Goal: Task Accomplishment & Management: Complete application form

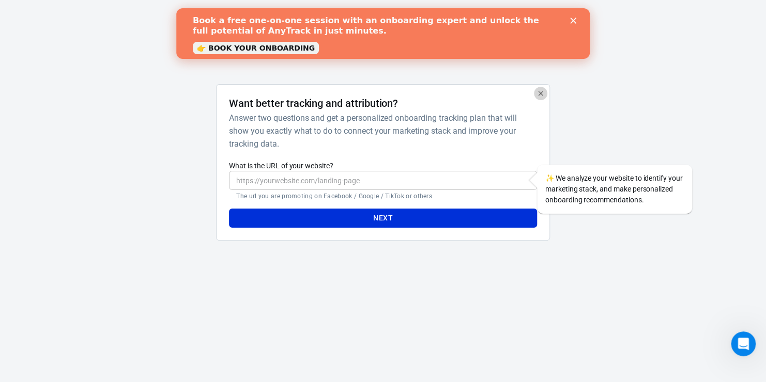
click at [540, 91] on icon "button" at bounding box center [540, 93] width 8 height 8
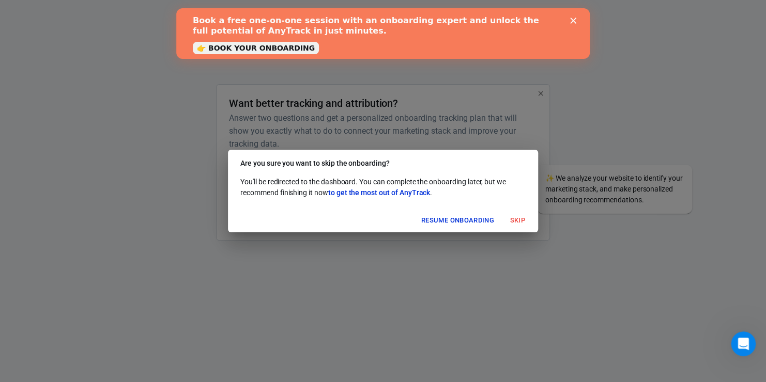
click at [573, 19] on icon "Close" at bounding box center [573, 21] width 6 height 6
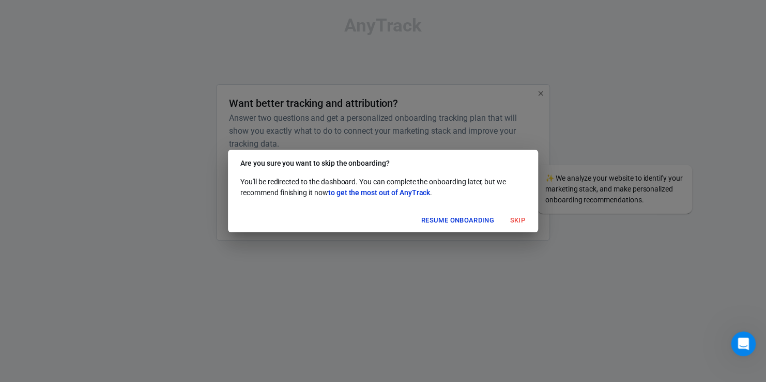
click at [470, 220] on button "Resume onboarding" at bounding box center [457, 221] width 78 height 16
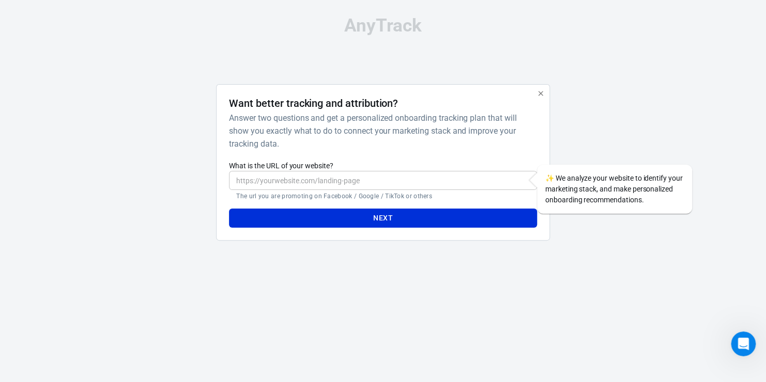
click at [540, 91] on icon "button" at bounding box center [540, 93] width 8 height 8
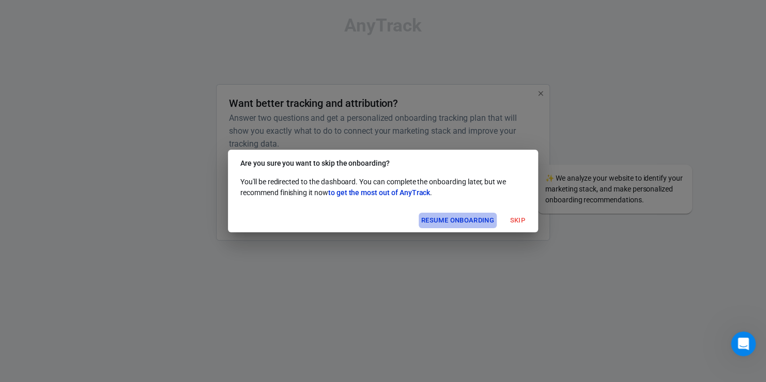
click at [468, 224] on button "Resume onboarding" at bounding box center [457, 221] width 78 height 16
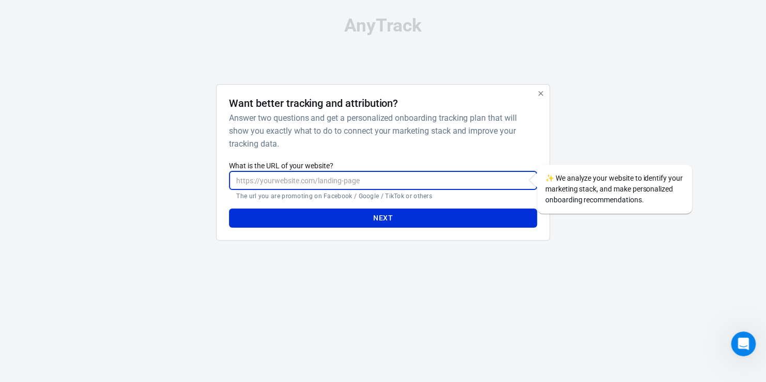
click at [337, 180] on input "What is the URL of your website?" at bounding box center [382, 180] width 307 height 19
type input "[URL][DOMAIN_NAME]"
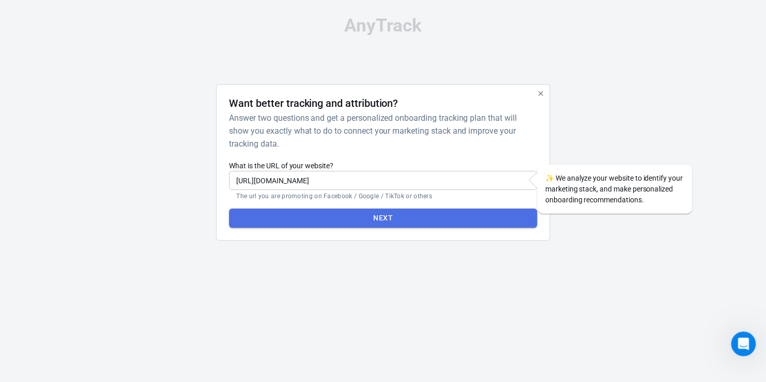
click at [399, 221] on button "Next" at bounding box center [382, 218] width 307 height 19
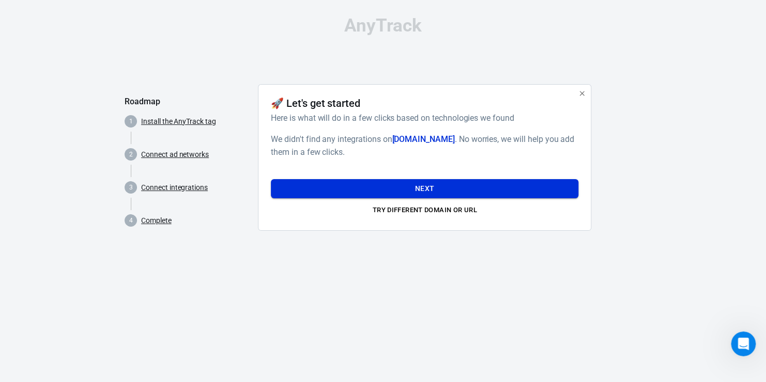
click at [426, 185] on button "Next" at bounding box center [424, 188] width 307 height 19
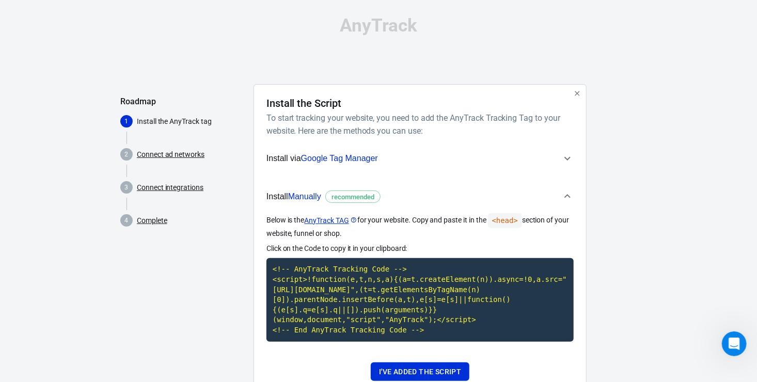
scroll to position [37, 0]
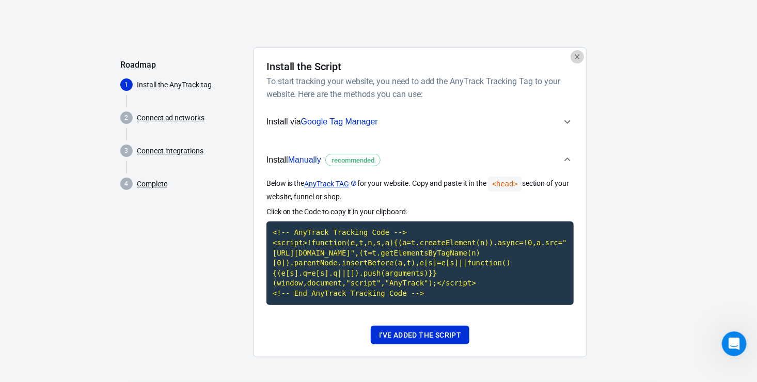
click at [575, 57] on icon "button" at bounding box center [577, 57] width 8 height 8
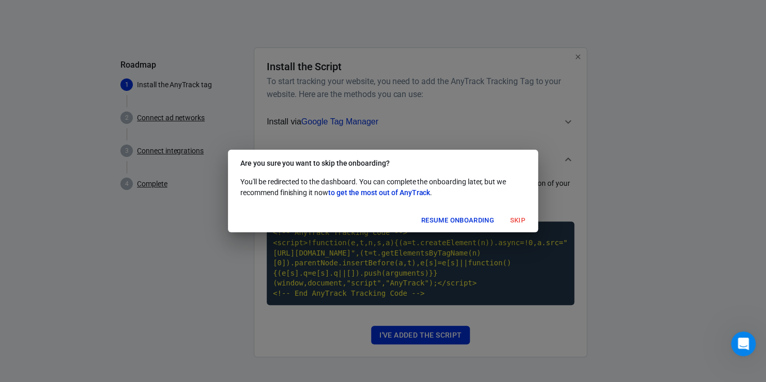
click at [516, 217] on button "Skip" at bounding box center [517, 221] width 33 height 16
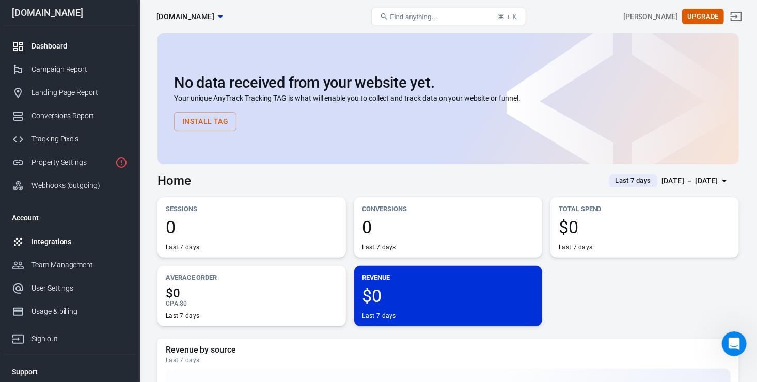
click at [54, 238] on div "Integrations" at bounding box center [80, 242] width 96 height 11
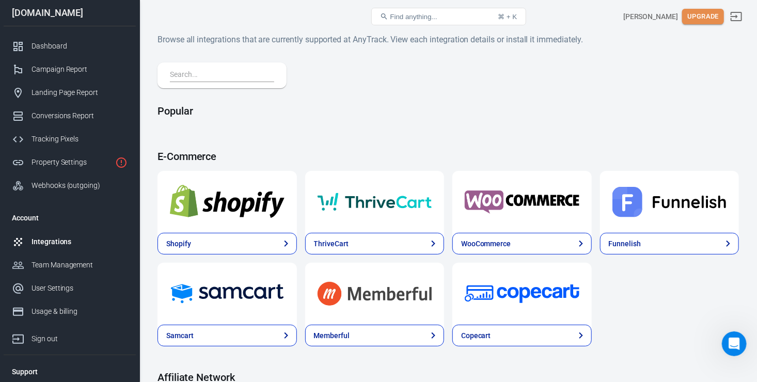
click at [707, 14] on button "Upgrade" at bounding box center [703, 17] width 42 height 16
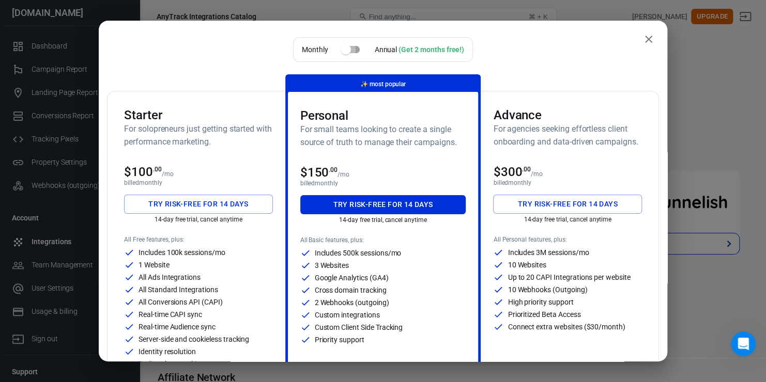
click at [359, 50] on input "checkbox" at bounding box center [345, 50] width 59 height 20
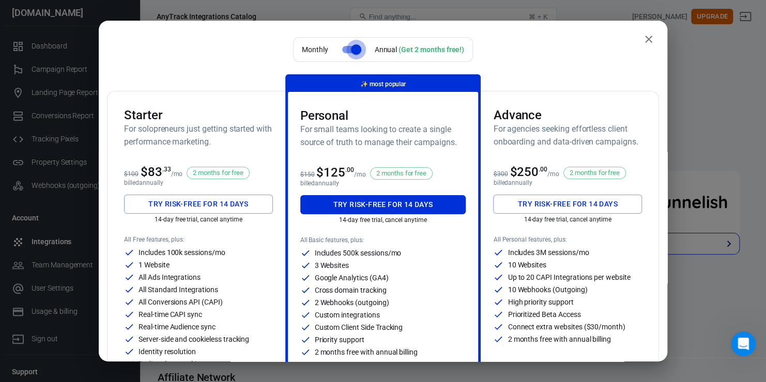
click at [343, 49] on input "checkbox" at bounding box center [355, 50] width 59 height 20
checkbox input "false"
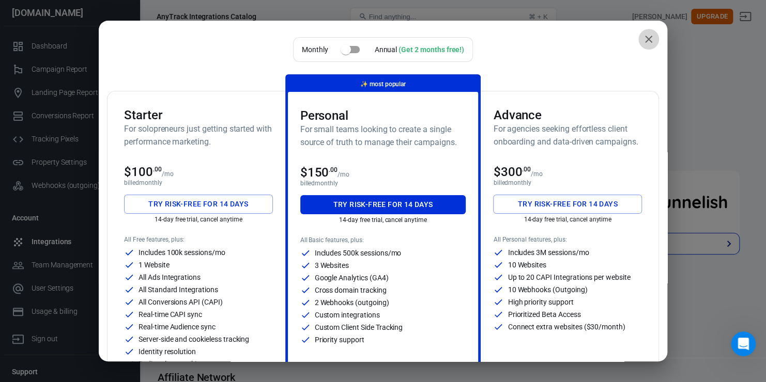
click at [645, 39] on icon "close" at bounding box center [648, 39] width 7 height 7
